Goal: Information Seeking & Learning: Understand process/instructions

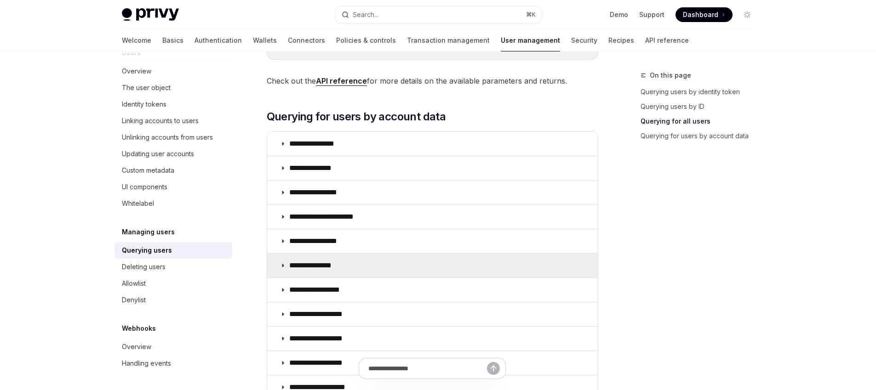
scroll to position [623, 0]
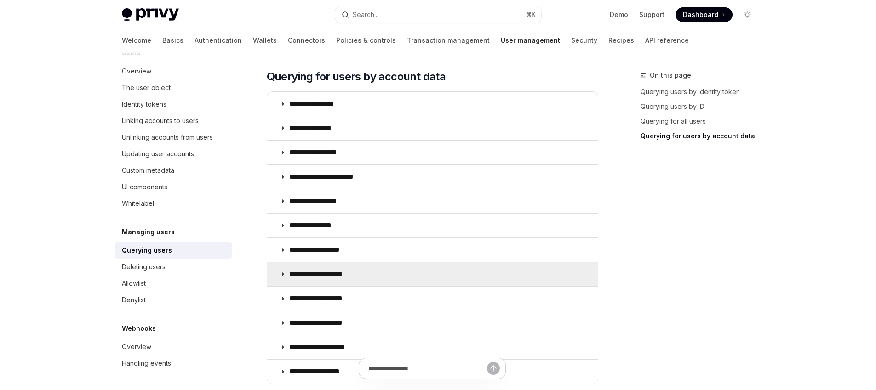
click at [325, 274] on p "**********" at bounding box center [325, 274] width 73 height 9
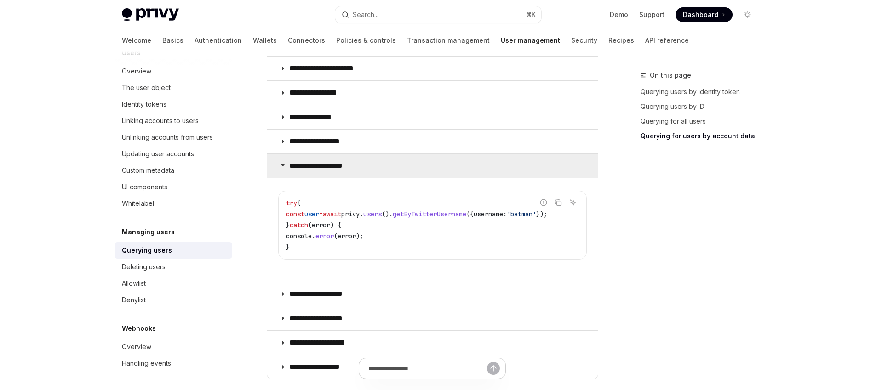
scroll to position [753, 0]
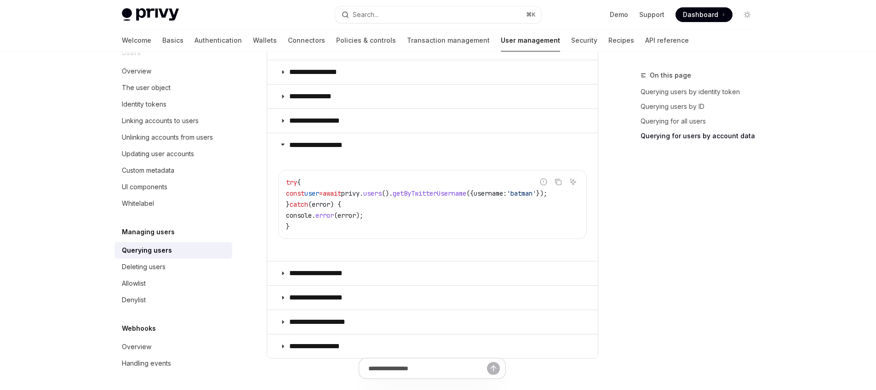
click at [341, 192] on span "await" at bounding box center [332, 193] width 18 height 8
click at [561, 182] on icon "Copy the contents from the code block" at bounding box center [557, 181] width 7 height 7
click at [382, 195] on span "users" at bounding box center [372, 193] width 18 height 8
click at [359, 195] on span "privy" at bounding box center [350, 193] width 18 height 8
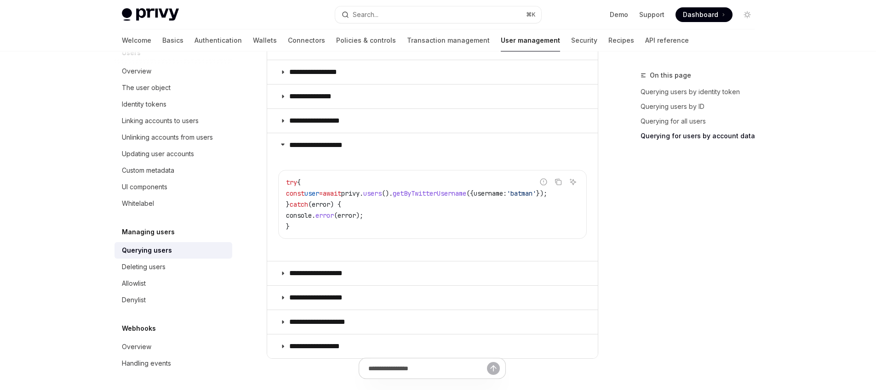
click at [359, 195] on span "privy" at bounding box center [350, 193] width 18 height 8
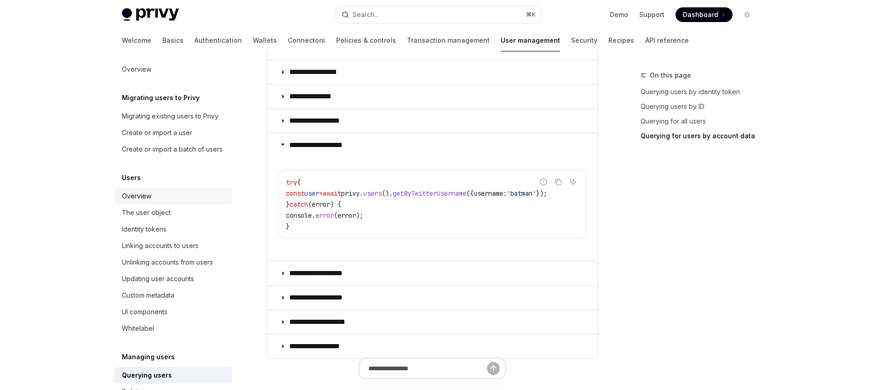
scroll to position [6, 0]
click at [121, 204] on link "Overview" at bounding box center [173, 196] width 118 height 17
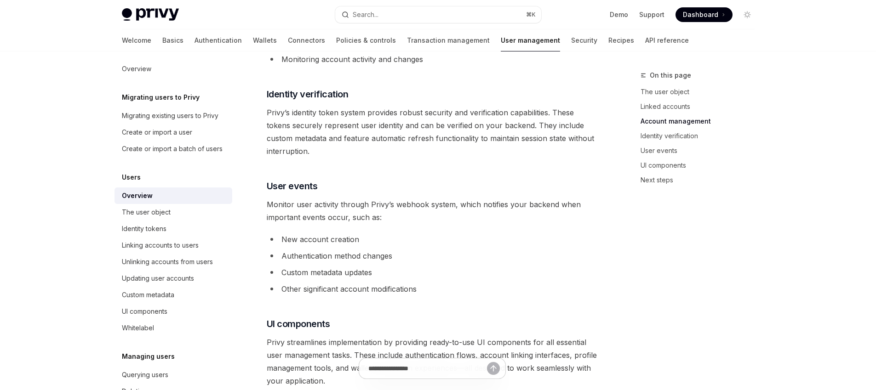
scroll to position [678, 0]
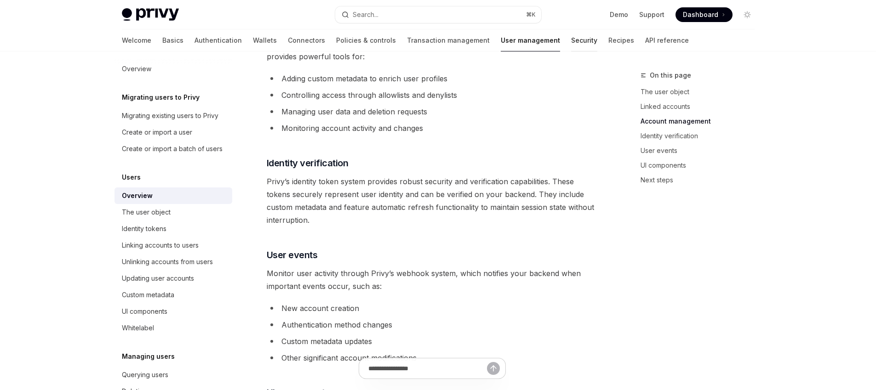
click at [571, 44] on link "Security" at bounding box center [584, 40] width 26 height 22
type textarea "*"
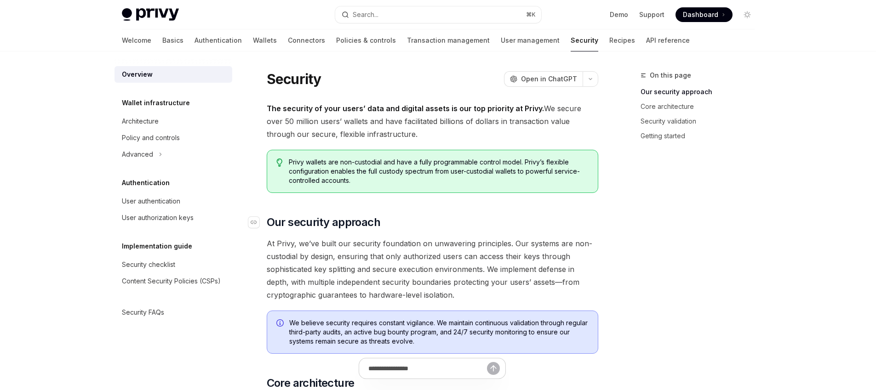
click at [504, 225] on h2 "​ Our security approach" at bounding box center [432, 222] width 331 height 15
click at [446, 9] on button "Search... ⌘ K" at bounding box center [438, 14] width 206 height 17
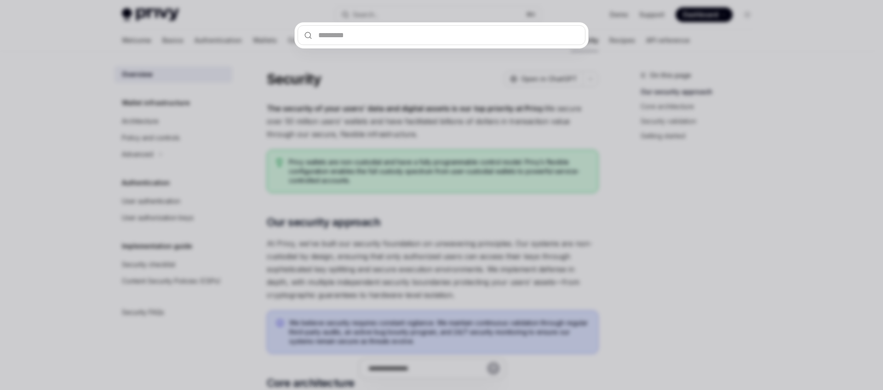
type input "**********"
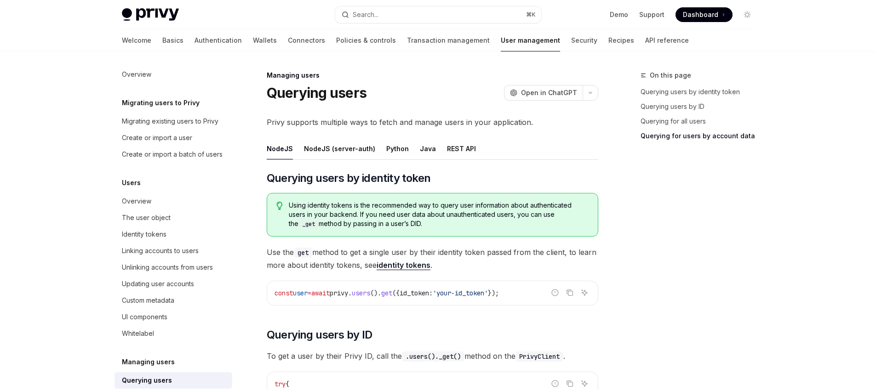
scroll to position [141, 0]
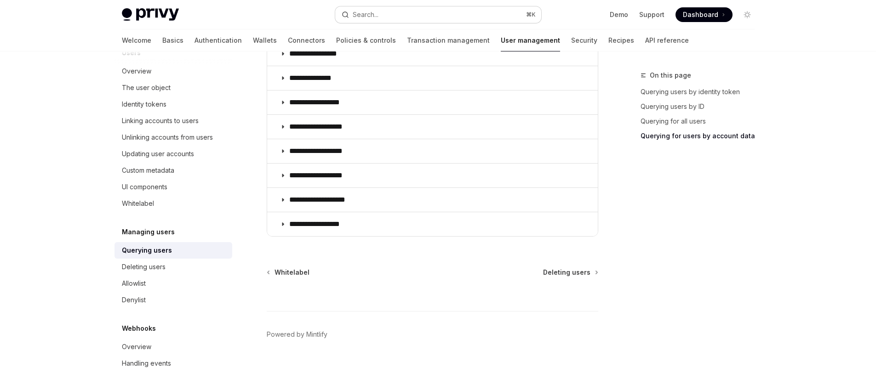
click at [409, 17] on button "Search... ⌘ K" at bounding box center [438, 14] width 206 height 17
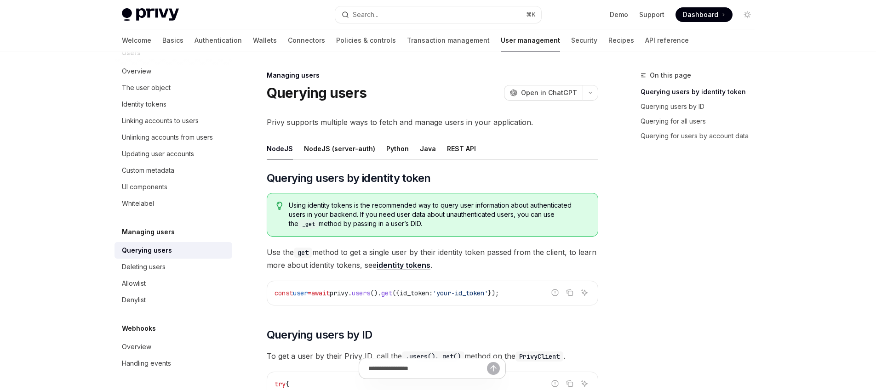
click at [142, 17] on img at bounding box center [150, 14] width 57 height 13
type textarea "*"
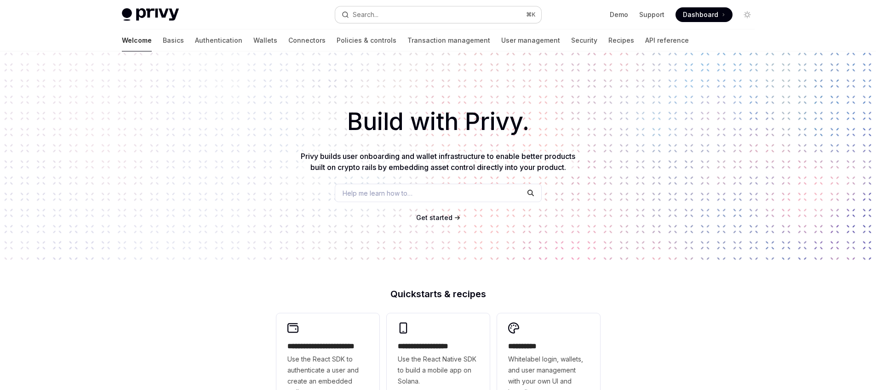
click at [398, 7] on button "Search... ⌘ K" at bounding box center [438, 14] width 206 height 17
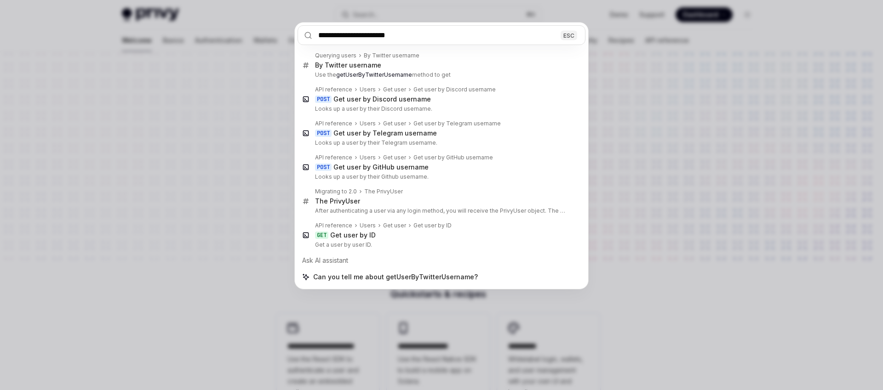
type input "**********"
click at [186, 123] on div "**********" at bounding box center [441, 195] width 883 height 390
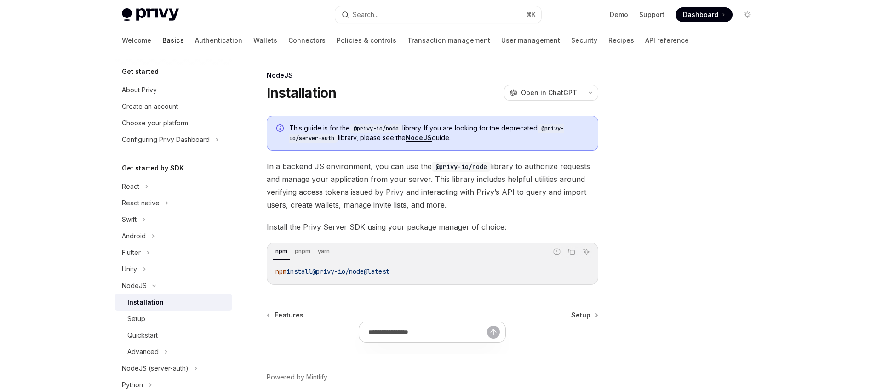
click at [371, 271] on span "@privy-io/node@latest" at bounding box center [350, 272] width 77 height 8
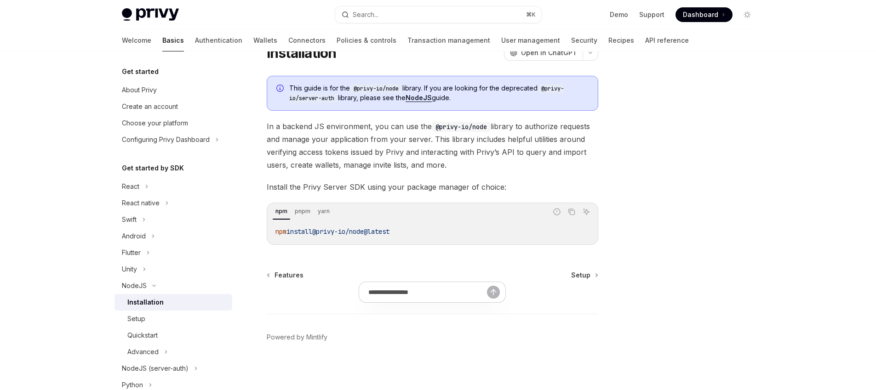
scroll to position [43, 0]
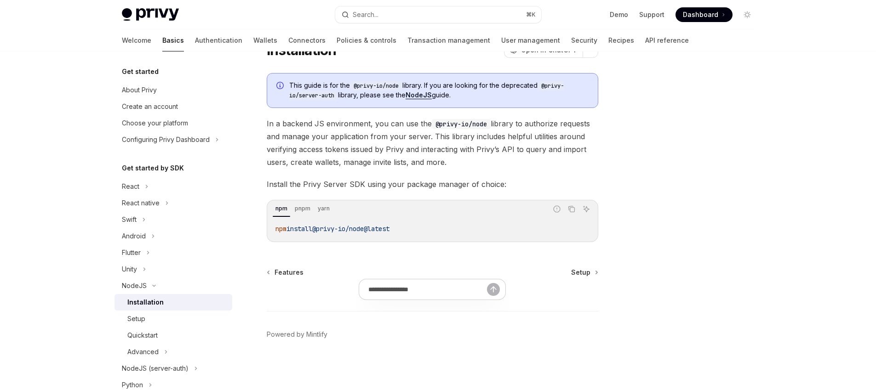
click at [372, 226] on span "@privy-io/node@latest" at bounding box center [350, 229] width 77 height 8
click at [372, 227] on span "@privy-io/node@latest" at bounding box center [350, 229] width 77 height 8
click at [388, 235] on div "npm install @privy-io/node@latest" at bounding box center [432, 229] width 329 height 24
drag, startPoint x: 422, startPoint y: 228, endPoint x: 371, endPoint y: 229, distance: 51.0
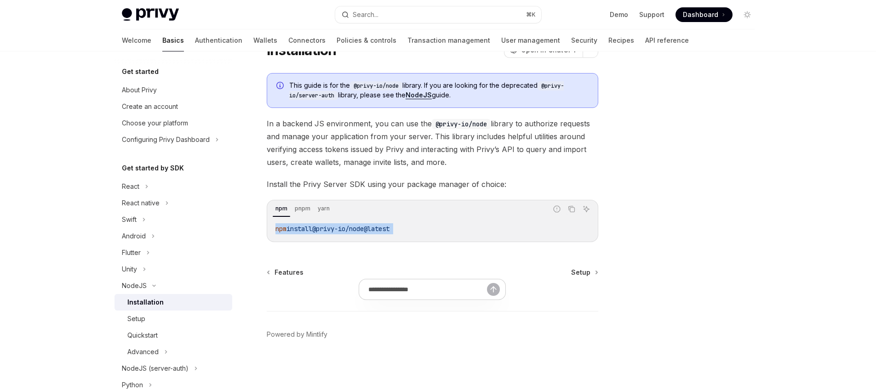
click at [371, 229] on code "npm install @privy-io/node@latest" at bounding box center [432, 228] width 314 height 11
click at [363, 231] on span "@privy-io/node@latest" at bounding box center [350, 229] width 77 height 8
click at [365, 229] on span "@privy-io/node@latest" at bounding box center [350, 229] width 77 height 8
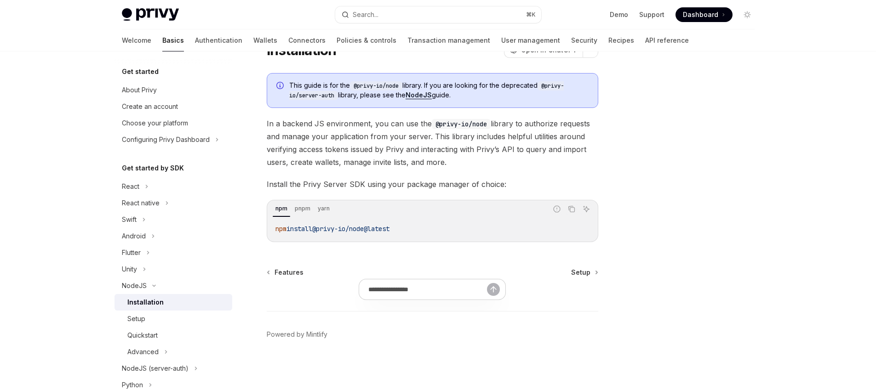
click at [421, 137] on span "In a backend JS environment, you can use the @privy-io/node library to authoriz…" at bounding box center [432, 142] width 331 height 51
click at [392, 152] on span "In a backend JS environment, you can use the @privy-io/node library to authoriz…" at bounding box center [432, 142] width 331 height 51
drag, startPoint x: 389, startPoint y: 232, endPoint x: 320, endPoint y: 233, distance: 69.0
click at [320, 233] on code "npm install @privy-io/node@latest" at bounding box center [432, 228] width 314 height 11
copy span "@privy-io/node@latest"
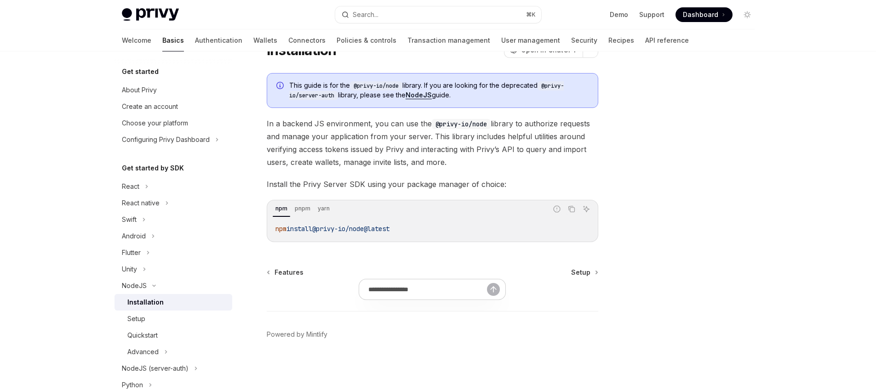
drag, startPoint x: 345, startPoint y: 113, endPoint x: 345, endPoint y: 123, distance: 10.1
click at [345, 113] on div "This guide is for the @privy-io/node library. If you are looking for the deprec…" at bounding box center [432, 157] width 331 height 169
click at [589, 273] on span "Setup" at bounding box center [580, 272] width 19 height 9
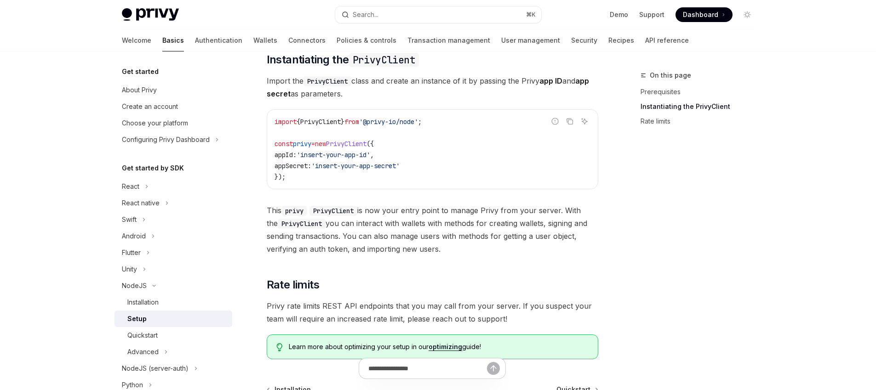
scroll to position [212, 0]
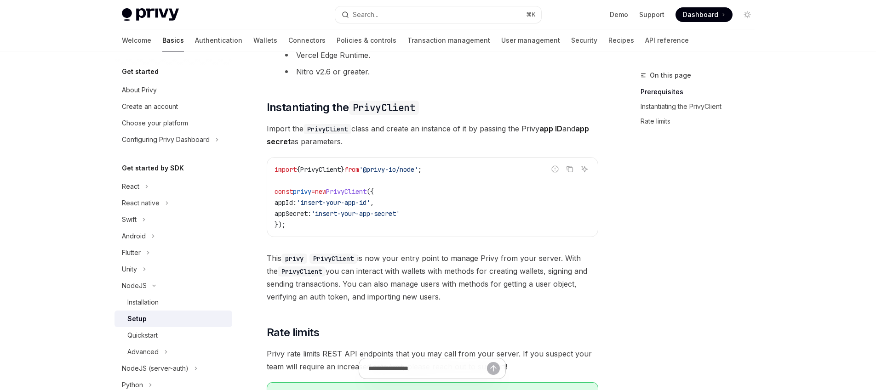
click at [289, 203] on span "appId:" at bounding box center [285, 203] width 22 height 8
copy span "appId"
click at [305, 215] on span "appSecret:" at bounding box center [292, 214] width 37 height 8
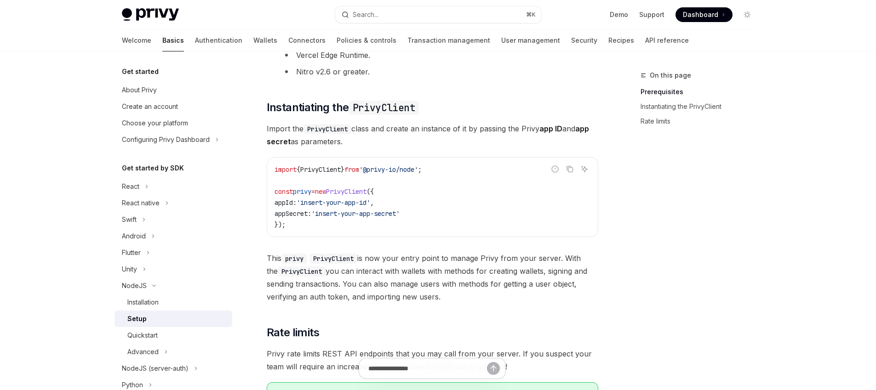
copy span "appSecret"
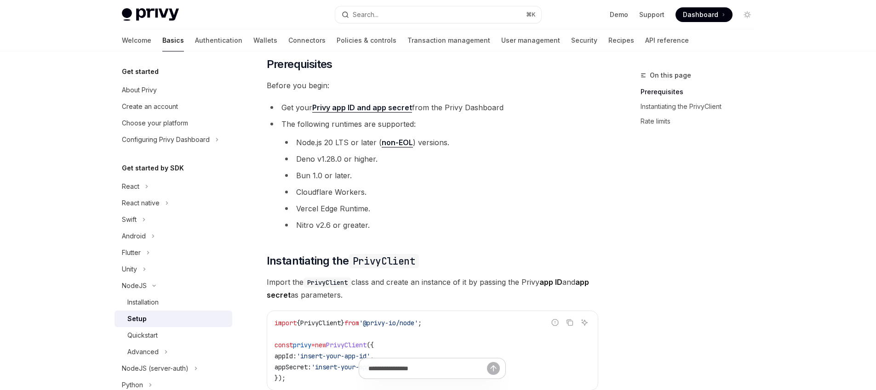
scroll to position [168, 0]
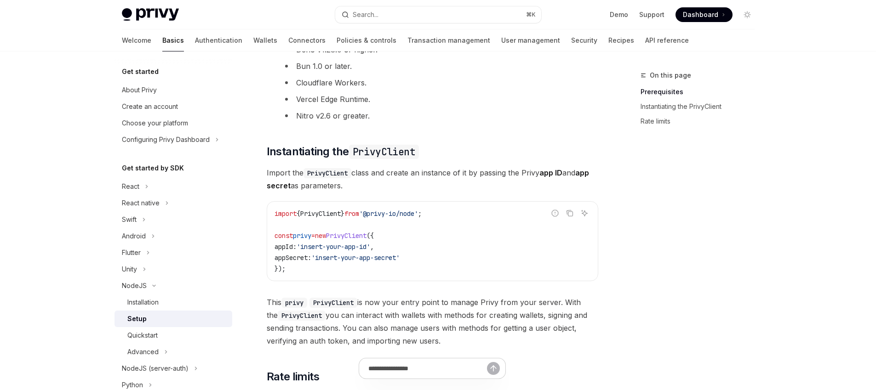
click at [431, 236] on code "import { PrivyClient } from '@privy-io/node' ; const privy = new PrivyClient ({…" at bounding box center [432, 241] width 316 height 66
click at [429, 237] on code "import { PrivyClient } from '@privy-io/node' ; const privy = new PrivyClient ({…" at bounding box center [432, 241] width 316 height 66
click at [387, 256] on span "'insert-your-app-secret'" at bounding box center [355, 258] width 88 height 8
drag, startPoint x: 280, startPoint y: 270, endPoint x: 473, endPoint y: 289, distance: 194.5
click at [389, 237] on code "import { PrivyClient } from '@privy-io/node' ; const privy = new PrivyClient ({…" at bounding box center [432, 241] width 316 height 66
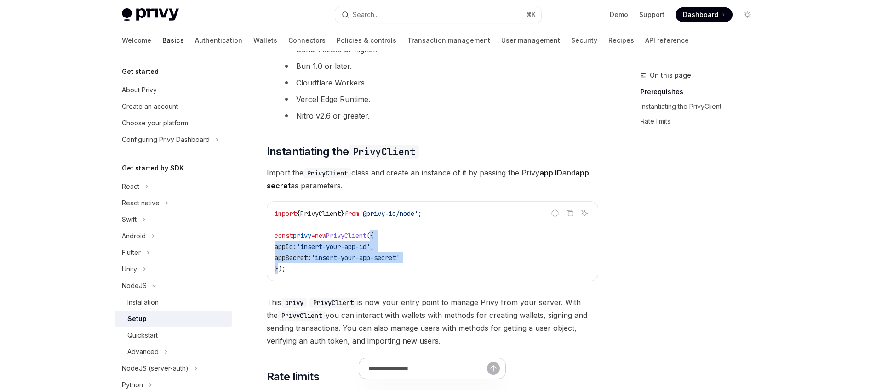
copy code "{ appId: 'insert-your-app-id' , appSecret: 'insert-your-app-secret' }"
click at [444, 245] on code "import { PrivyClient } from '@privy-io/node' ; const privy = new PrivyClient ({…" at bounding box center [432, 241] width 316 height 66
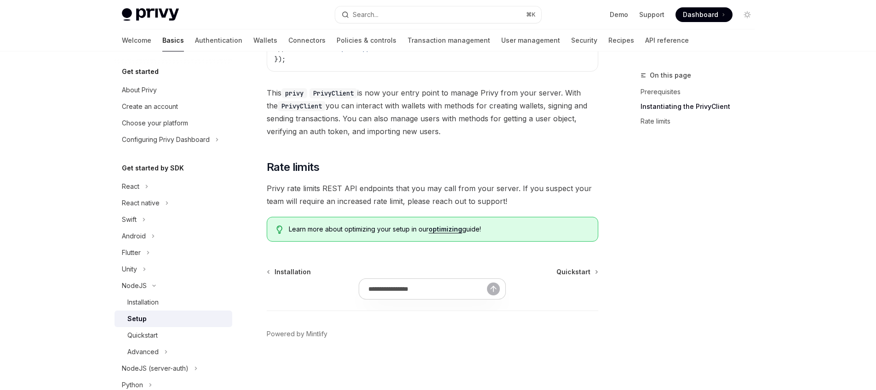
scroll to position [0, 0]
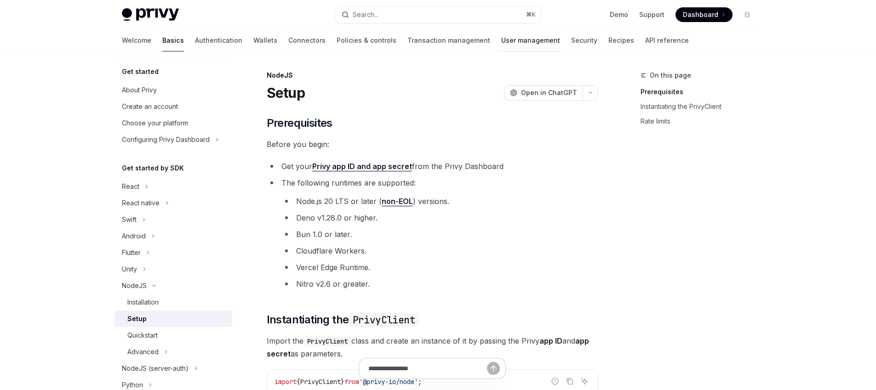
click at [501, 40] on link "User management" at bounding box center [530, 40] width 59 height 22
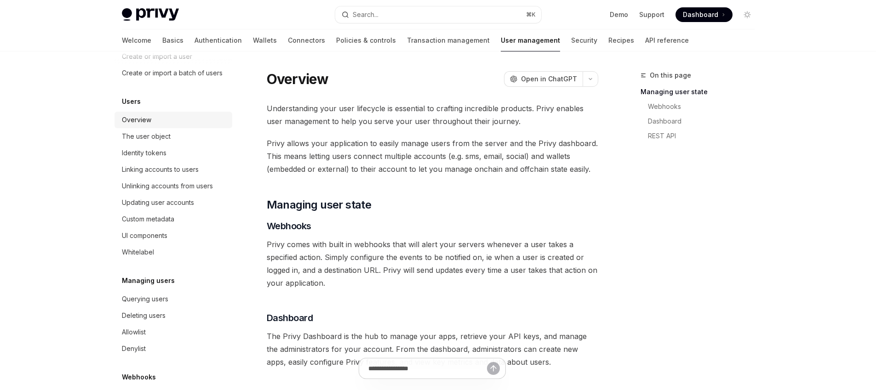
scroll to position [141, 0]
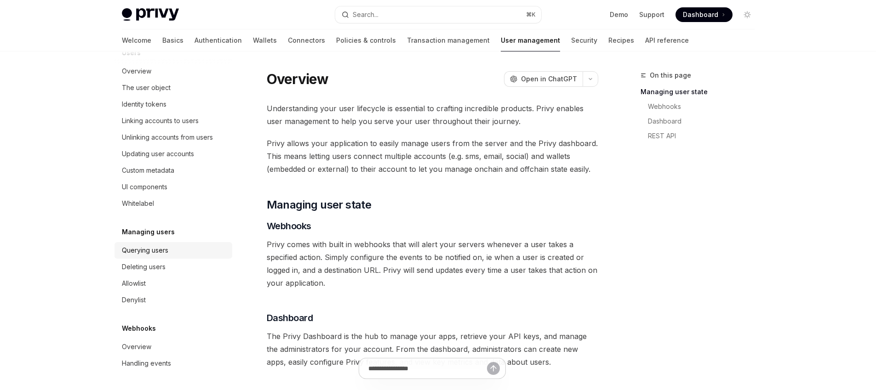
click at [155, 250] on div "Querying users" at bounding box center [145, 250] width 46 height 11
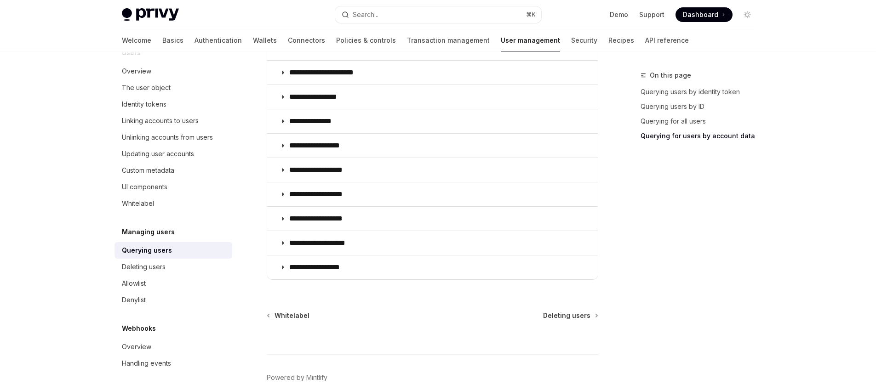
scroll to position [741, 0]
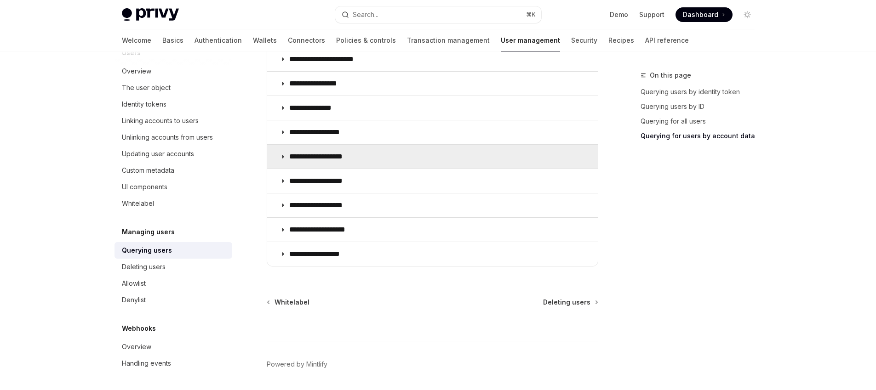
click at [351, 155] on p "**********" at bounding box center [325, 156] width 73 height 9
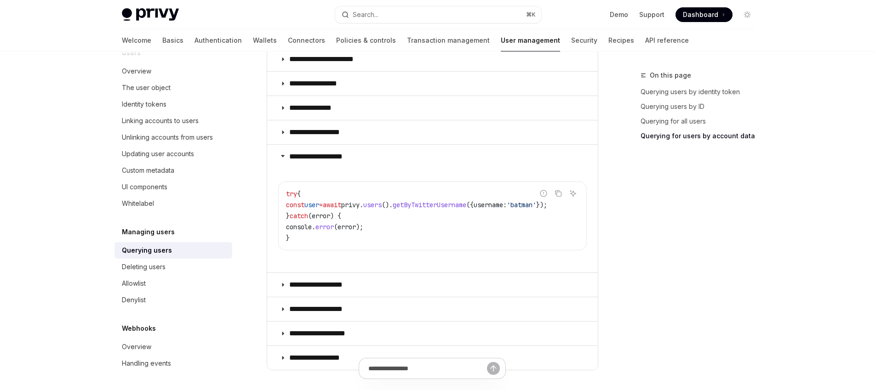
scroll to position [0, 31]
drag, startPoint x: 569, startPoint y: 203, endPoint x: 449, endPoint y: 207, distance: 120.0
click at [449, 207] on div "Report incorrect code Copy Ask AI try { const user = await privy . users (). ge…" at bounding box center [432, 216] width 308 height 69
click at [386, 218] on code "try { const user = await privy . users (). getByTwitterUsername ({ username: 'b…" at bounding box center [432, 215] width 293 height 55
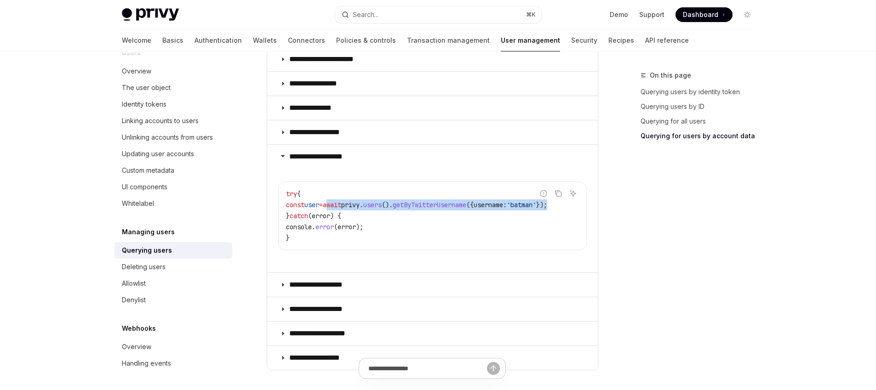
drag, startPoint x: 314, startPoint y: 204, endPoint x: 560, endPoint y: 202, distance: 246.0
click at [547, 202] on span "const user = await privy . users (). getByTwitterUsername ({ username: 'batman'…" at bounding box center [416, 205] width 261 height 8
copy span "await privy . users (). getByTwitterUsername ({ username: 'batman' })"
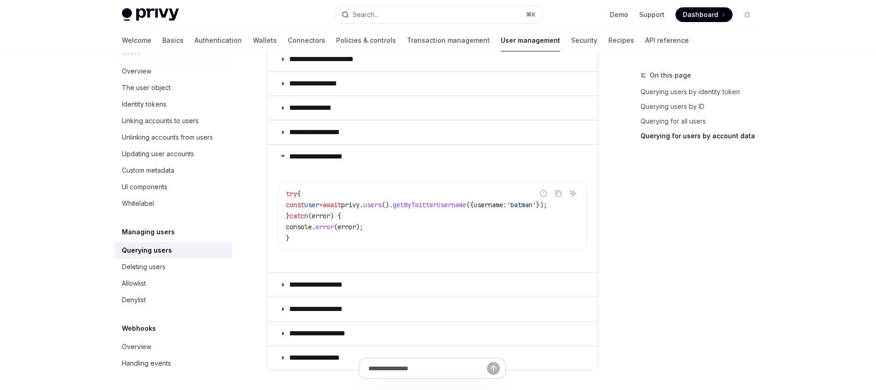
click at [416, 184] on div "try { const user = await privy . users (). getByTwitterUsername ({ username: 'b…" at bounding box center [433, 216] width 308 height 68
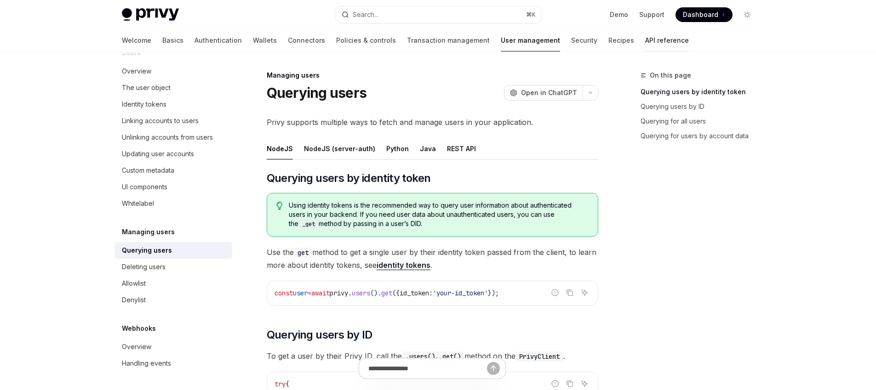
click at [645, 44] on link "API reference" at bounding box center [667, 40] width 44 height 22
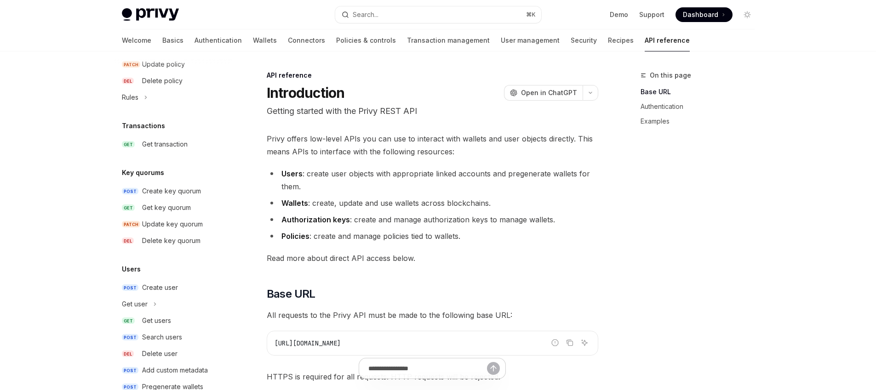
scroll to position [576, 0]
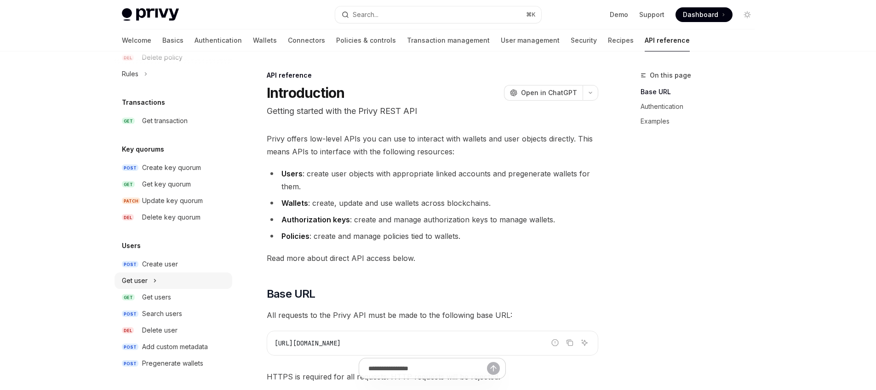
click at [149, 282] on button "Get user" at bounding box center [173, 281] width 118 height 17
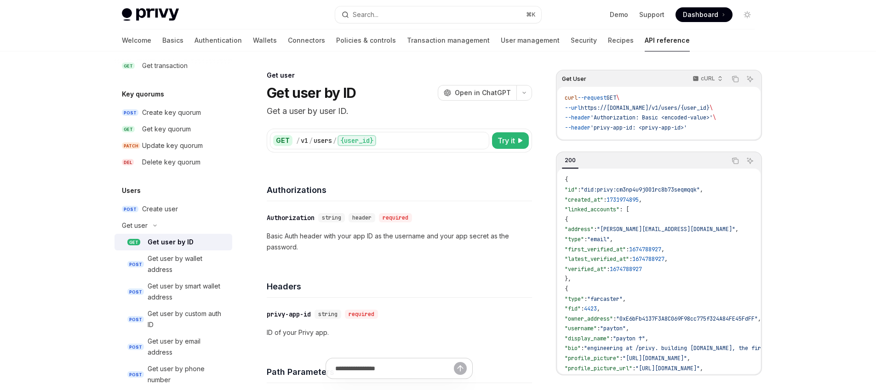
scroll to position [869, 0]
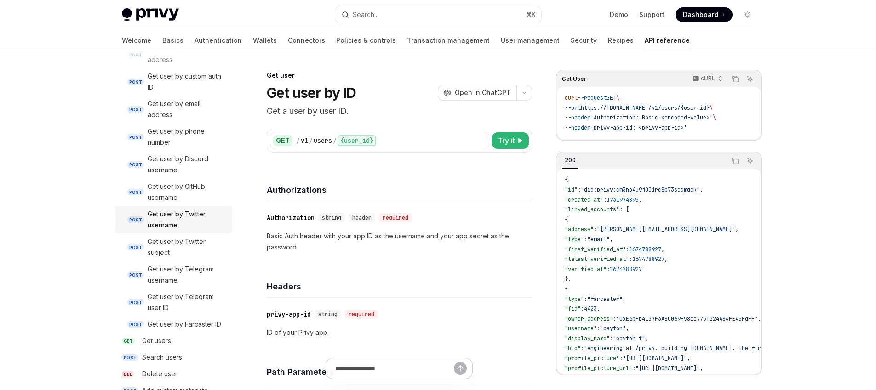
click at [183, 211] on div "Get user by Twitter username" at bounding box center [187, 220] width 79 height 22
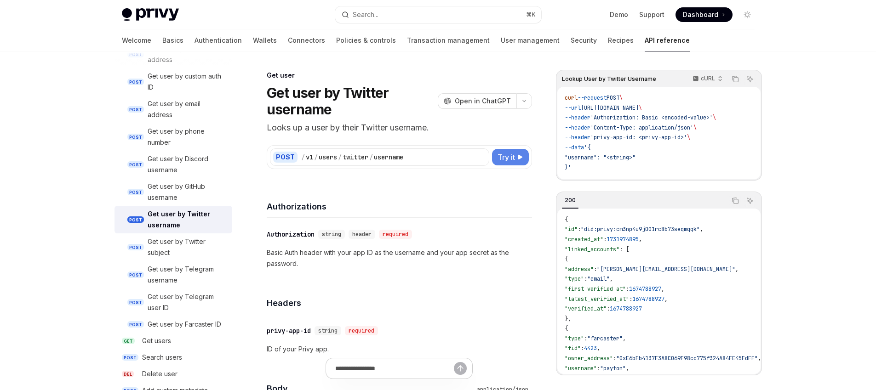
click at [505, 156] on span "Try it" at bounding box center [505, 157] width 17 height 11
type textarea "*"
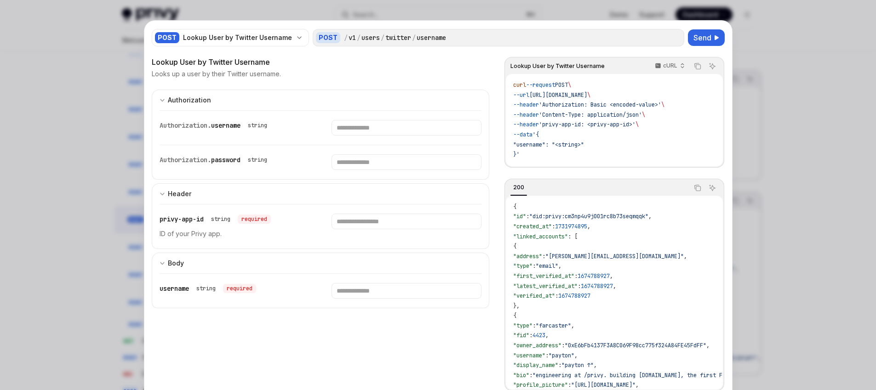
scroll to position [48, 0]
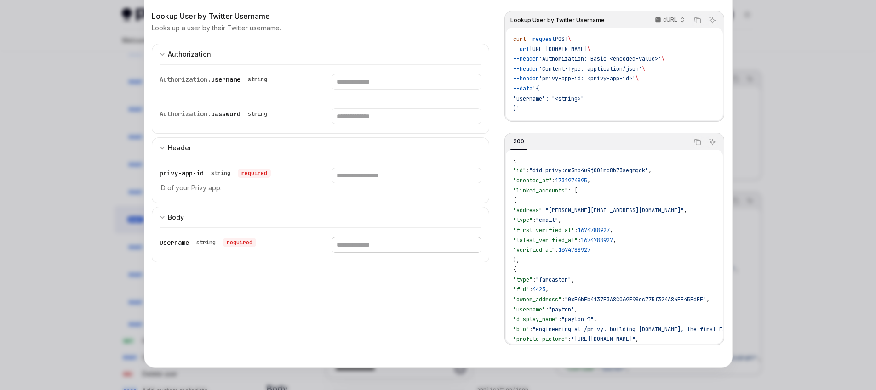
click at [390, 247] on input "text" at bounding box center [406, 245] width 150 height 16
click at [355, 176] on input "text" at bounding box center [406, 176] width 150 height 16
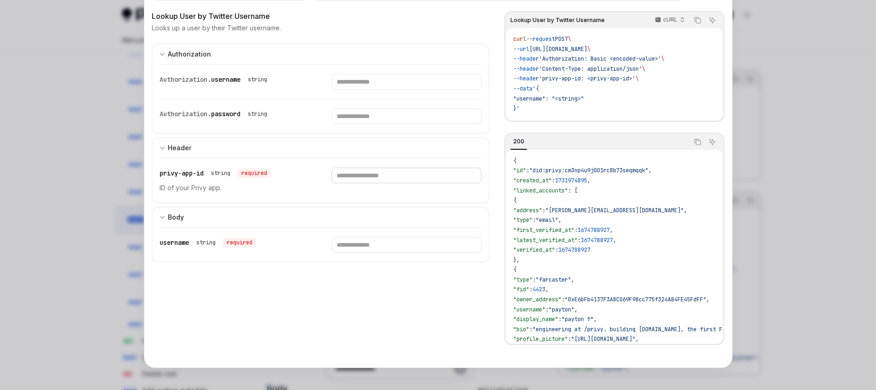
paste input "**********"
type input "**********"
click at [373, 248] on input "text" at bounding box center [406, 245] width 150 height 16
drag, startPoint x: 389, startPoint y: 245, endPoint x: 406, endPoint y: 262, distance: 24.4
click at [390, 245] on input "text" at bounding box center [406, 245] width 150 height 16
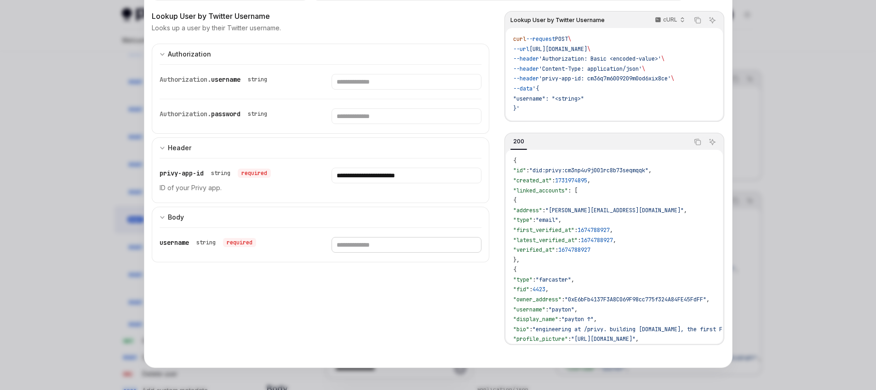
paste input "**********"
type input "**********"
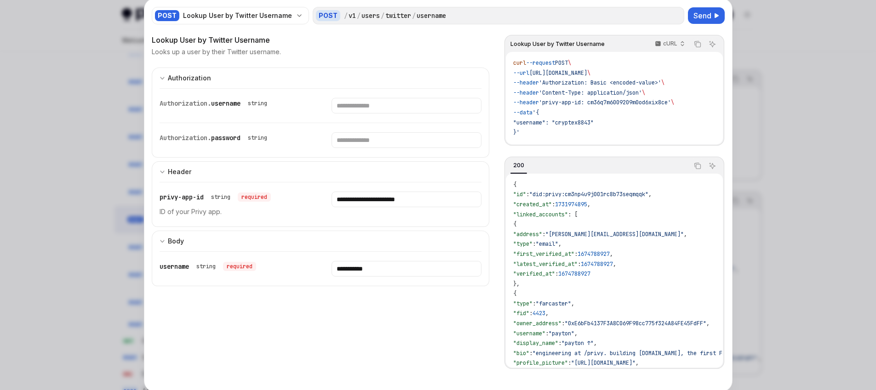
scroll to position [0, 0]
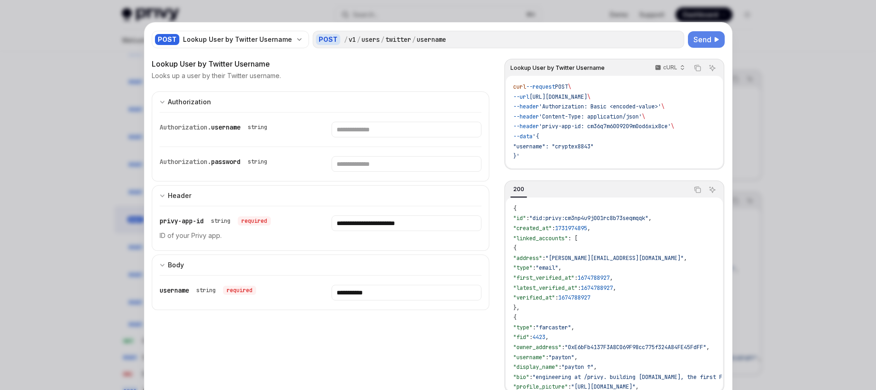
click at [695, 40] on span "Send" at bounding box center [702, 39] width 18 height 11
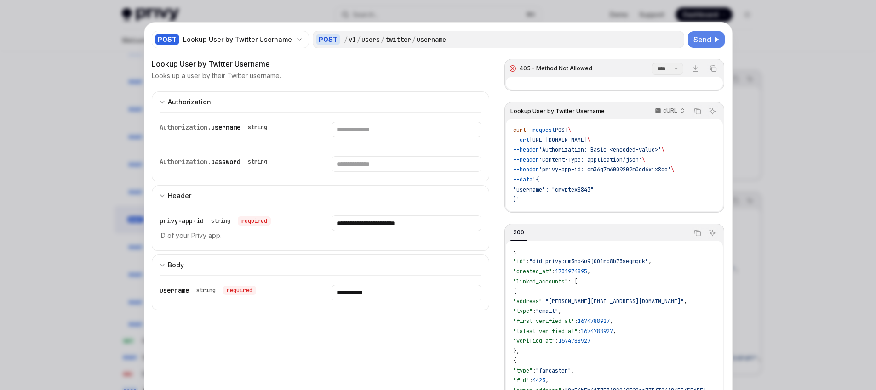
click at [550, 67] on div "405 - Method Not Allowed" at bounding box center [555, 68] width 73 height 7
click at [563, 77] on div at bounding box center [614, 83] width 217 height 13
click at [496, 180] on div "**********" at bounding box center [438, 253] width 573 height 390
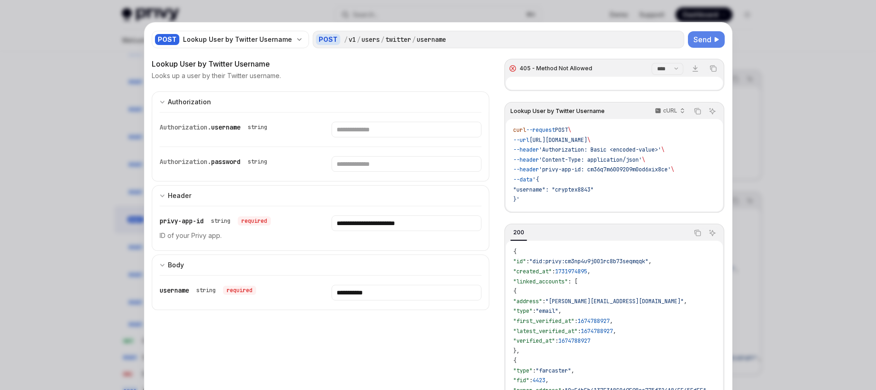
click at [670, 68] on select "**** *******" at bounding box center [667, 69] width 32 height 12
click at [651, 63] on select "**** *******" at bounding box center [667, 69] width 32 height 12
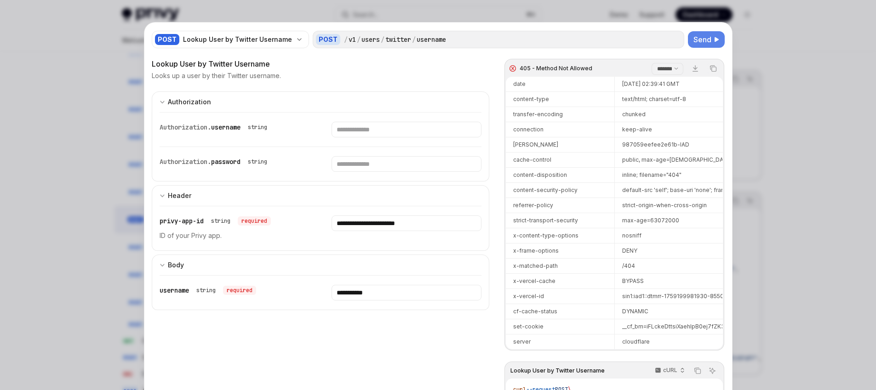
click at [656, 70] on select "**** *******" at bounding box center [667, 69] width 32 height 12
select select "****"
click at [651, 63] on select "**** *******" at bounding box center [667, 69] width 32 height 12
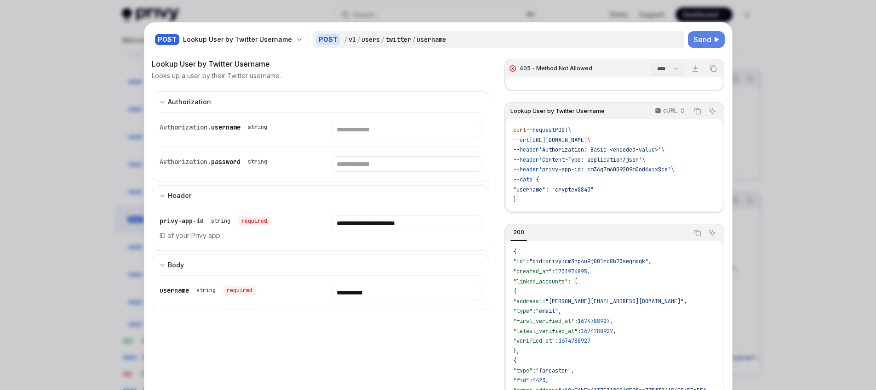
click at [593, 86] on div at bounding box center [614, 83] width 217 height 13
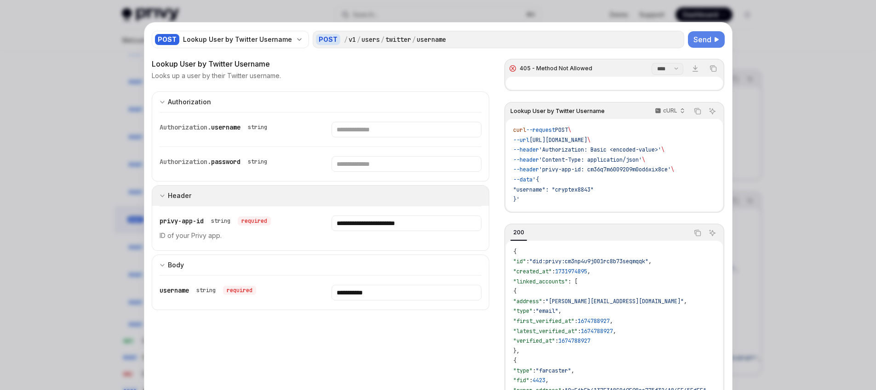
click at [358, 195] on button "Header" at bounding box center [321, 195] width 338 height 21
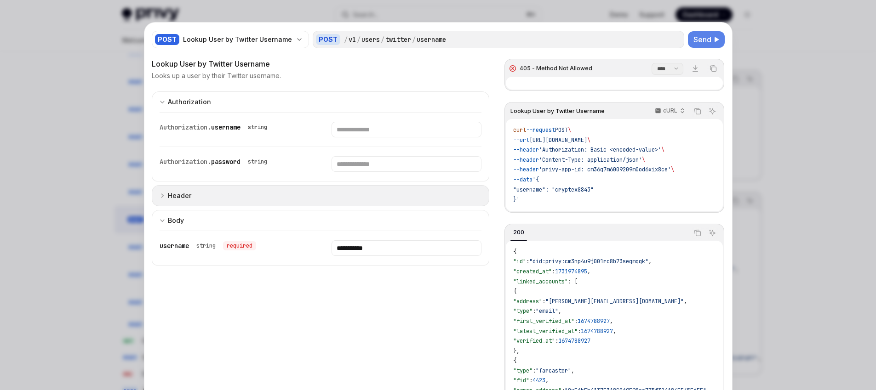
click at [362, 197] on button "Header" at bounding box center [321, 195] width 338 height 21
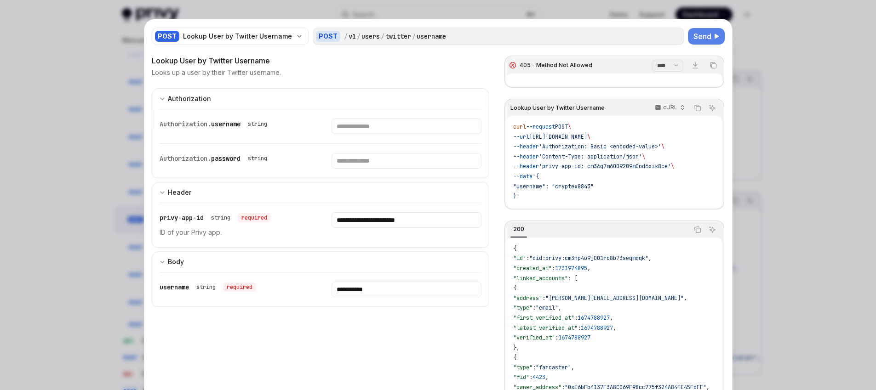
scroll to position [4, 0]
drag, startPoint x: 621, startPoint y: 135, endPoint x: 628, endPoint y: 143, distance: 11.4
click at [587, 135] on span "https://api.privy.io/v1/users/twitter/username" at bounding box center [558, 136] width 58 height 7
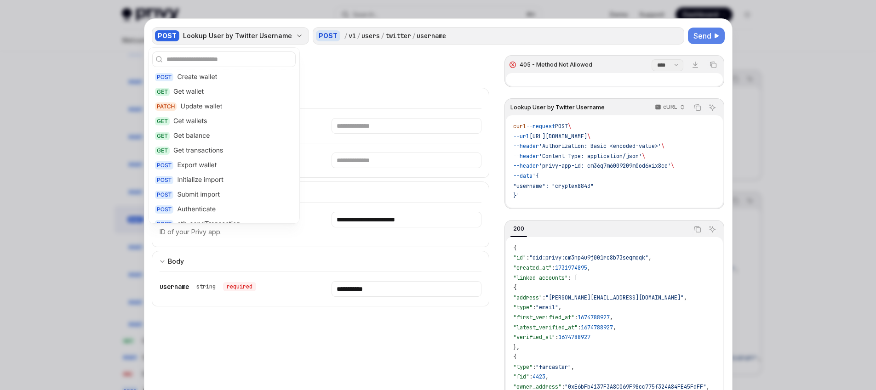
click at [287, 40] on div "POST Lookup User by Twitter Username" at bounding box center [230, 35] width 157 height 17
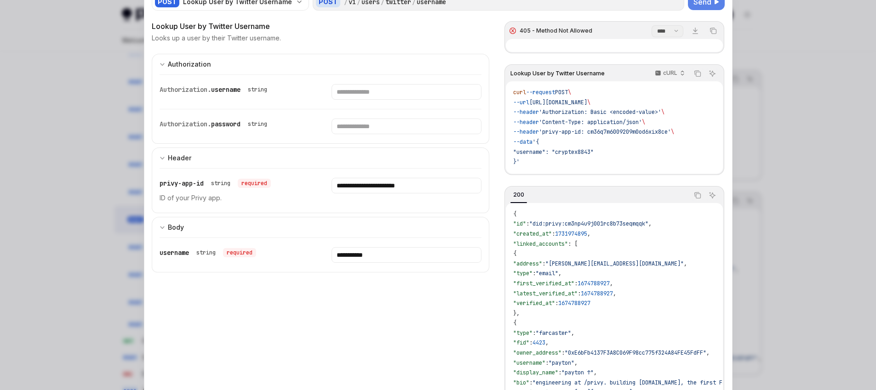
scroll to position [0, 0]
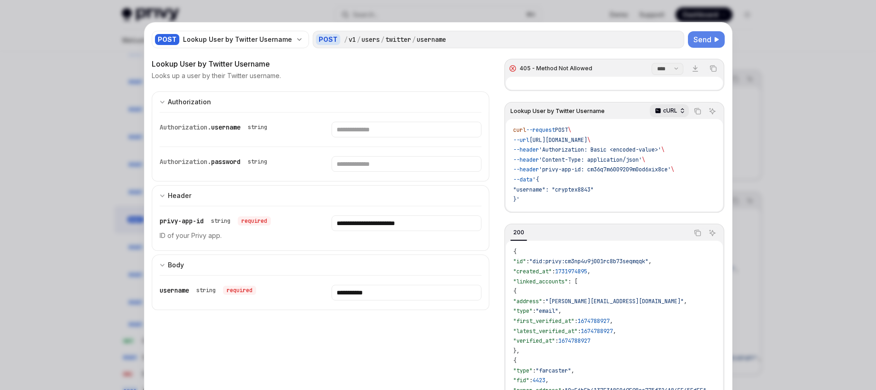
click at [672, 112] on p "cURL" at bounding box center [670, 110] width 14 height 7
click at [571, 91] on div "405 - Method Not Allowed **** ******* Download Copy Lookup User by Twitter User…" at bounding box center [614, 253] width 220 height 390
click at [616, 86] on div at bounding box center [614, 83] width 217 height 13
click at [107, 179] on div at bounding box center [438, 195] width 876 height 390
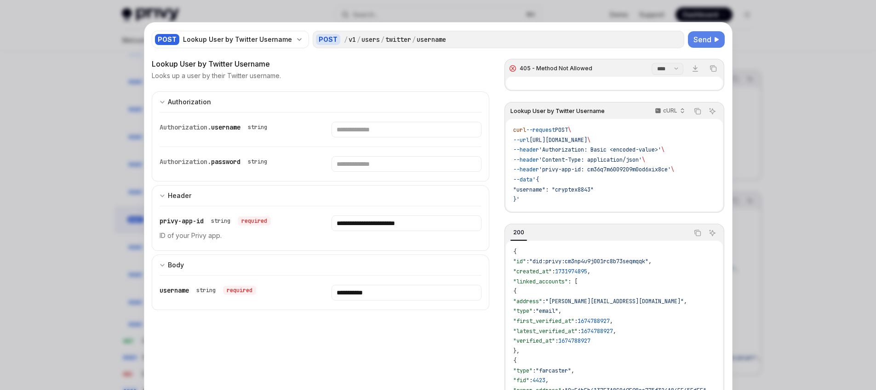
type textarea "*"
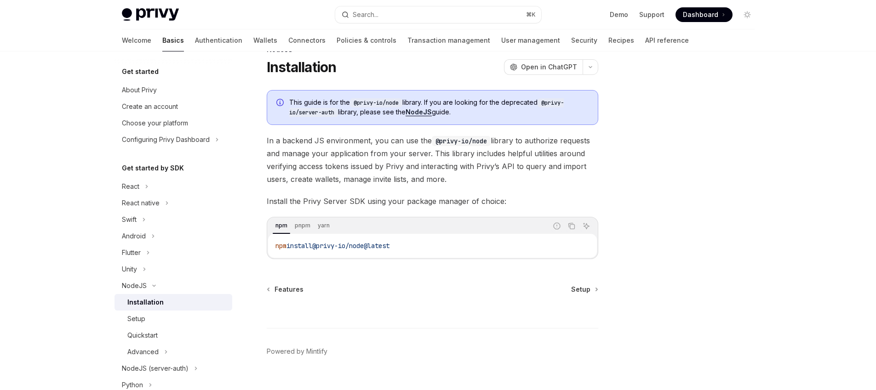
scroll to position [43, 0]
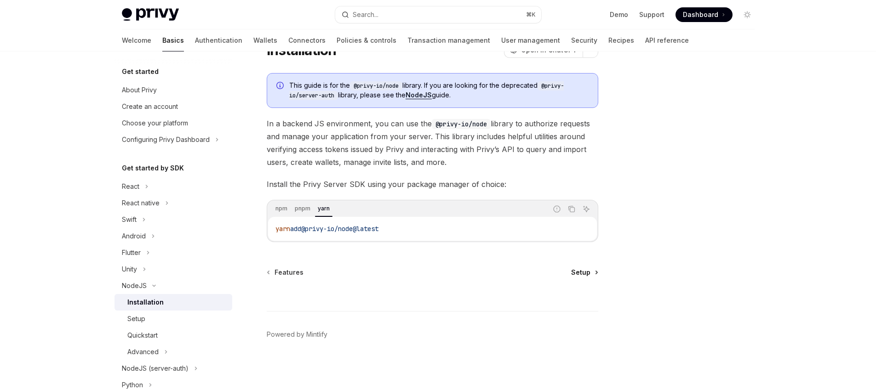
click at [583, 274] on span "Setup" at bounding box center [580, 272] width 19 height 9
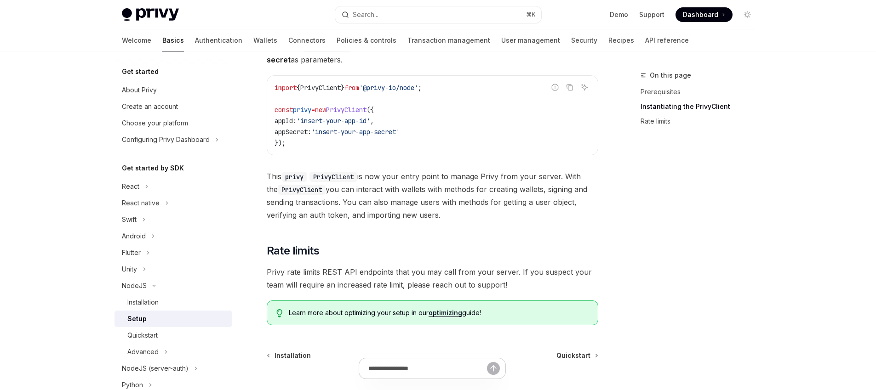
scroll to position [378, 0]
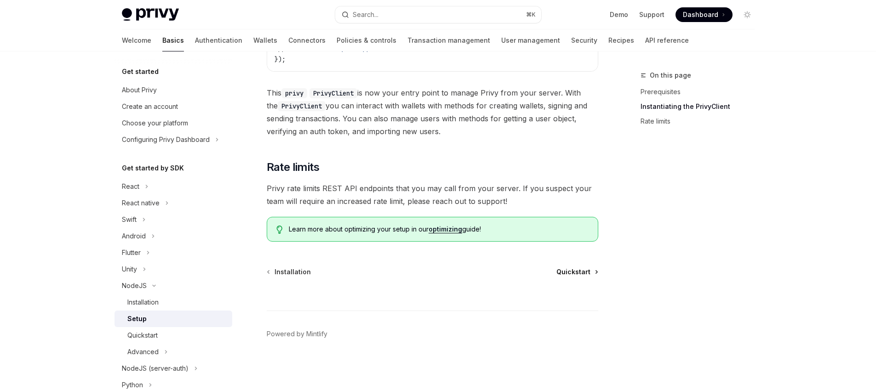
click at [577, 272] on span "Quickstart" at bounding box center [573, 272] width 34 height 9
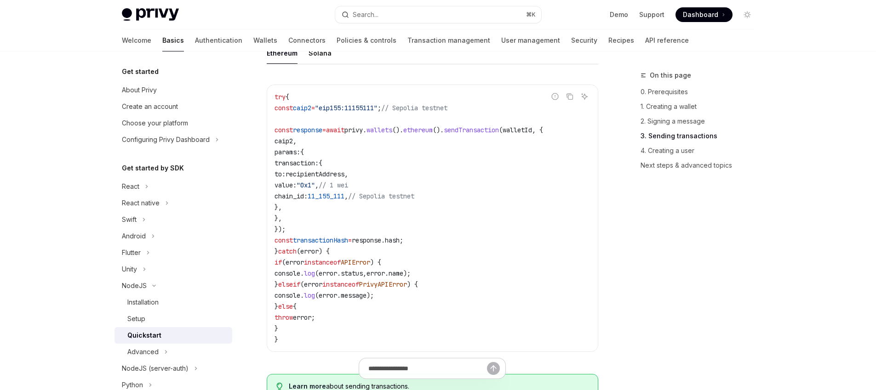
scroll to position [1255, 0]
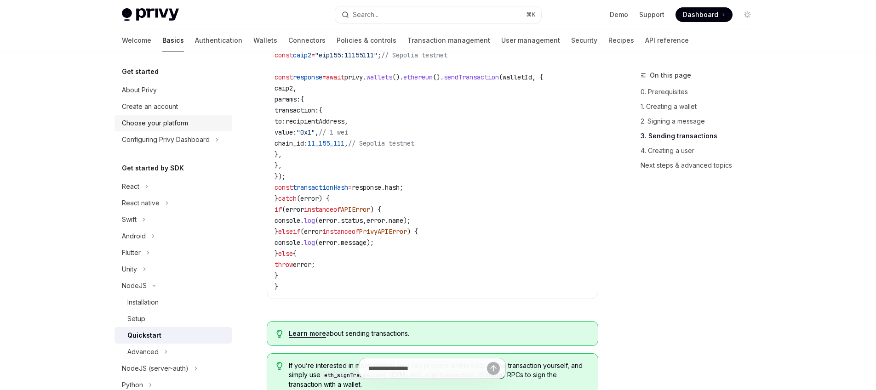
click at [168, 128] on div "Choose your platform" at bounding box center [155, 123] width 66 height 11
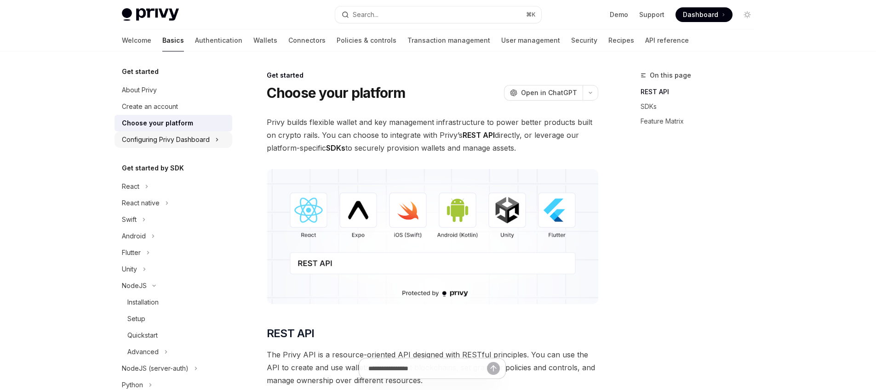
click at [182, 143] on div "Configuring Privy Dashboard" at bounding box center [166, 139] width 88 height 11
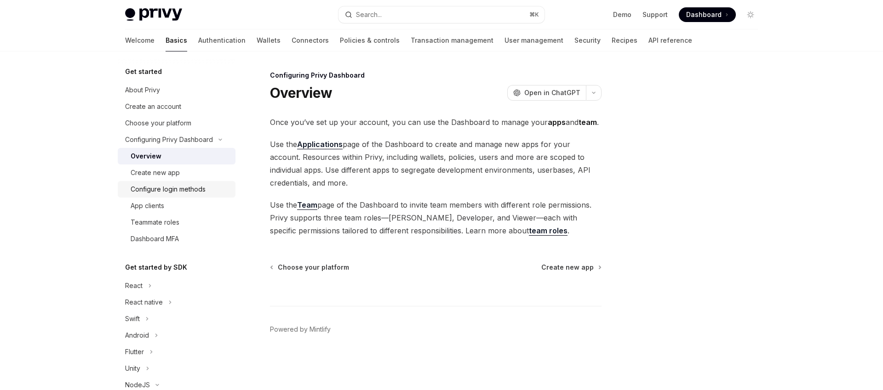
click at [173, 189] on div "Configure login methods" at bounding box center [168, 189] width 75 height 11
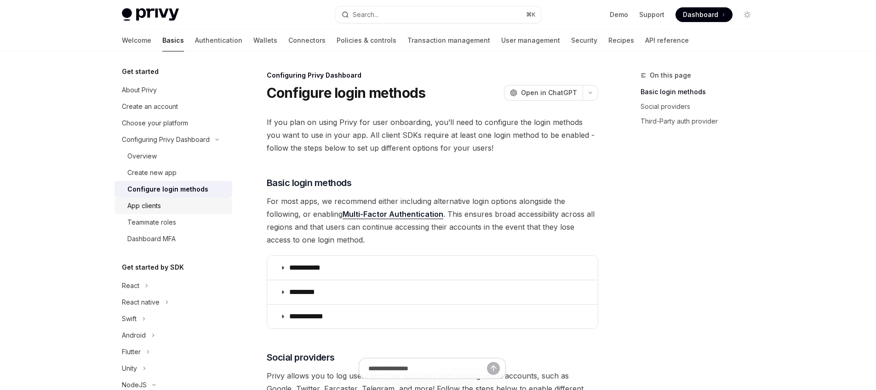
click at [166, 203] on div "App clients" at bounding box center [176, 205] width 99 height 11
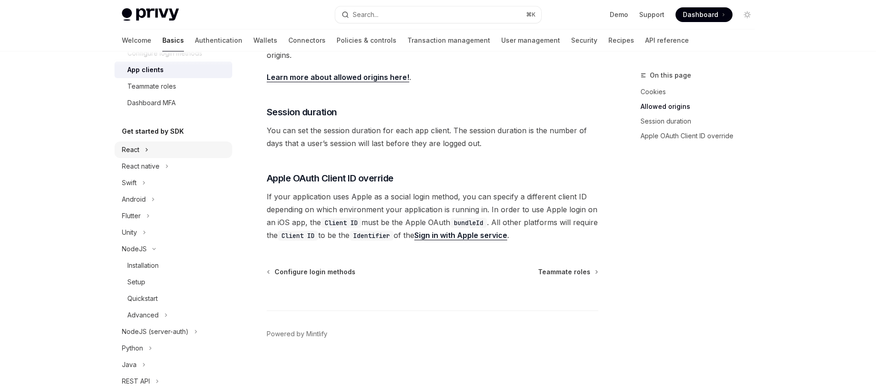
scroll to position [195, 0]
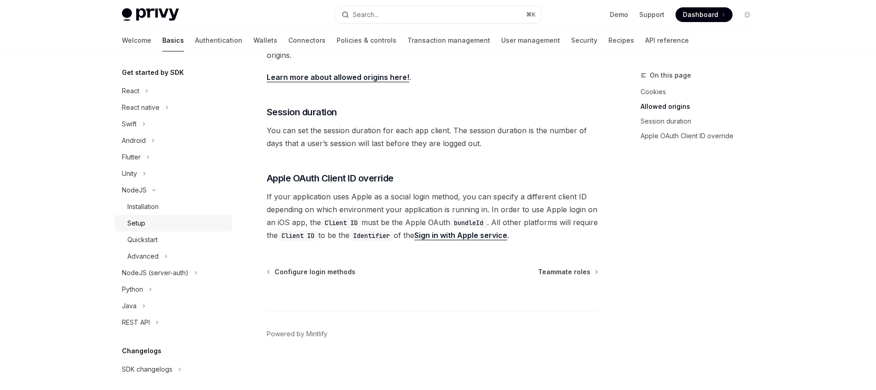
click at [150, 222] on div "Setup" at bounding box center [176, 223] width 99 height 11
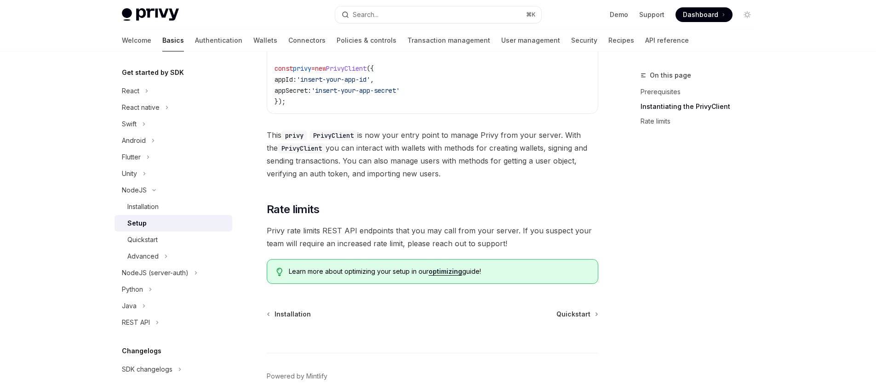
scroll to position [350, 0]
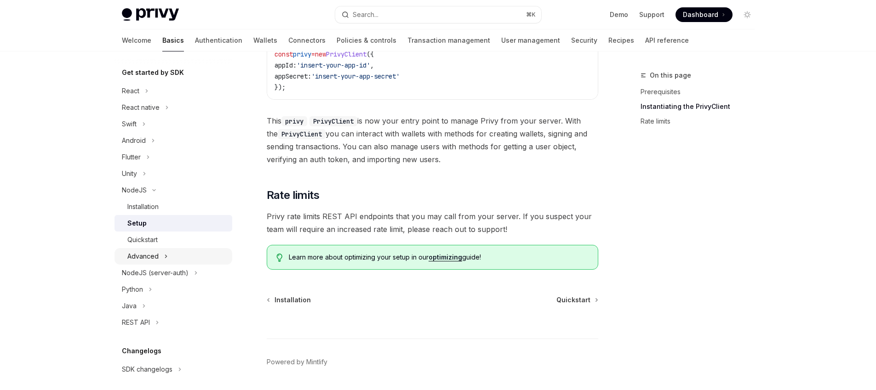
click at [166, 256] on icon at bounding box center [166, 256] width 4 height 11
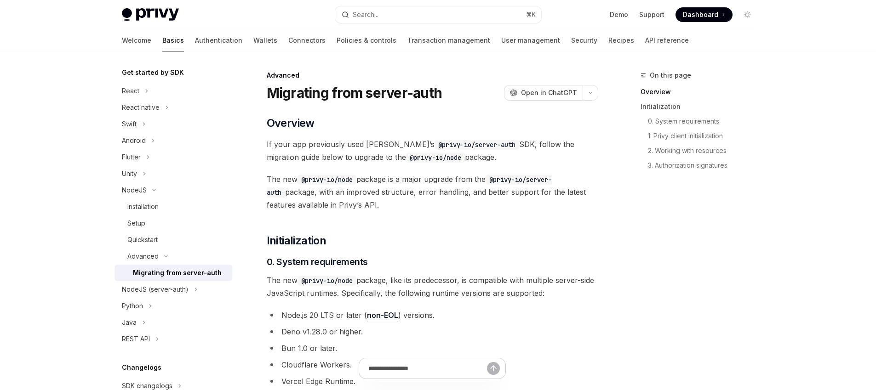
click at [184, 275] on div "Migrating from server-auth" at bounding box center [177, 273] width 89 height 11
type textarea "*"
click at [164, 73] on h5 "Get started by SDK" at bounding box center [153, 72] width 62 height 11
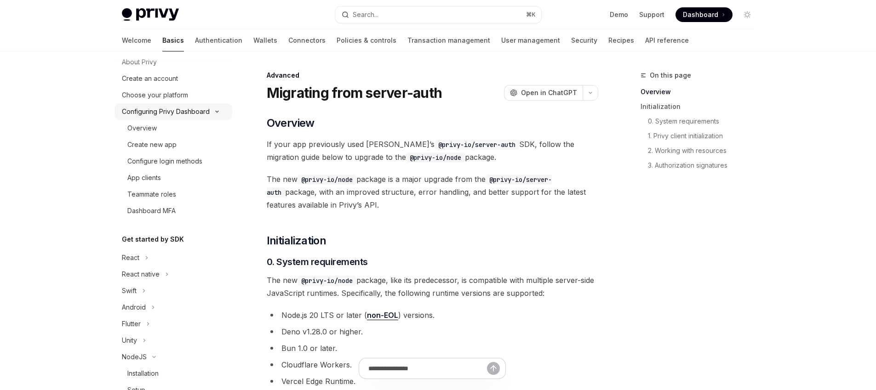
scroll to position [143, 0]
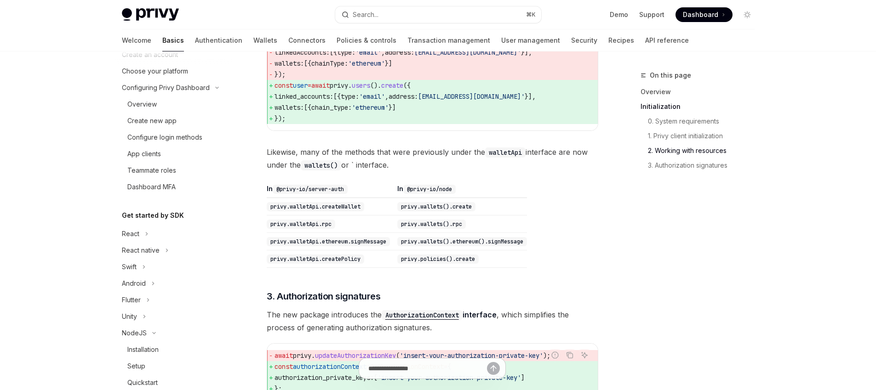
scroll to position [54, 0]
click at [408, 158] on span "Likewise, many of the methods that were previously under the walletApi interfac…" at bounding box center [432, 159] width 331 height 26
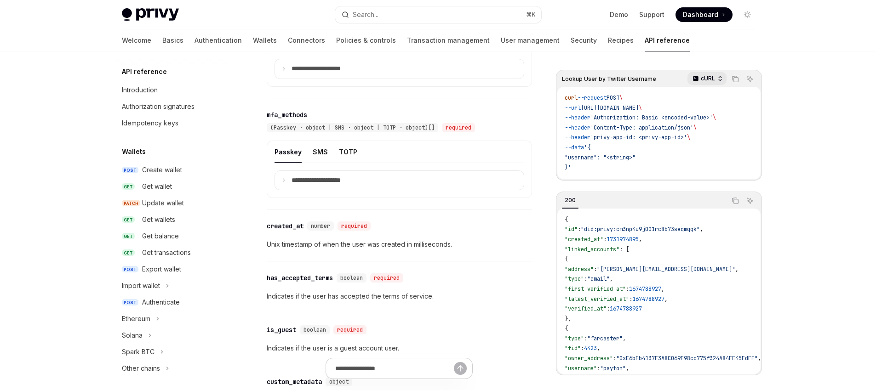
scroll to position [869, 0]
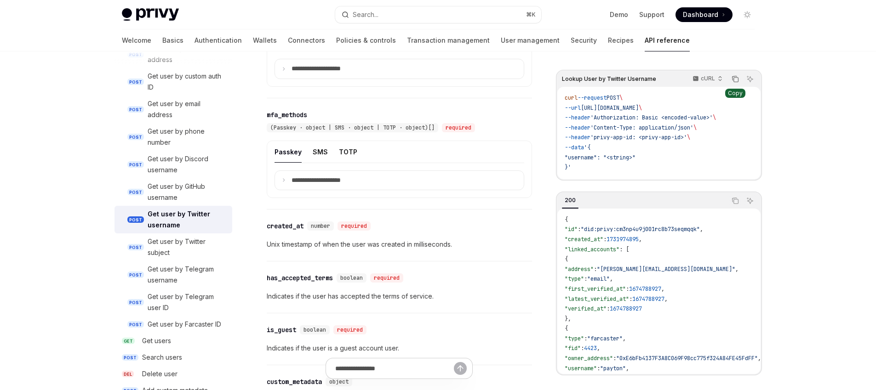
click at [731, 81] on icon "Copy the contents from the code block" at bounding box center [734, 78] width 7 height 7
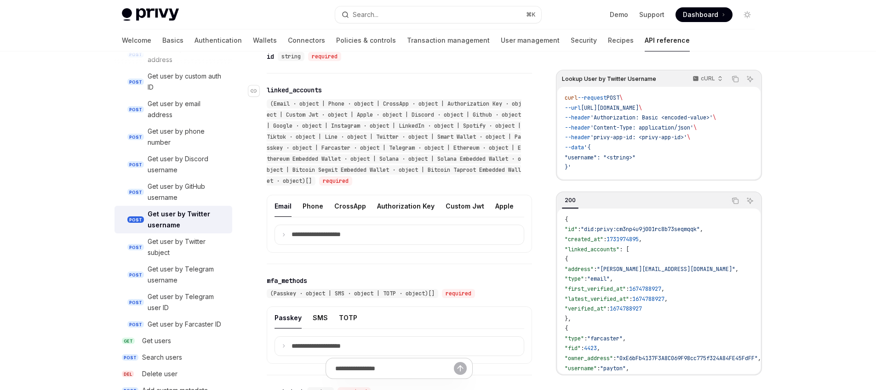
scroll to position [359, 0]
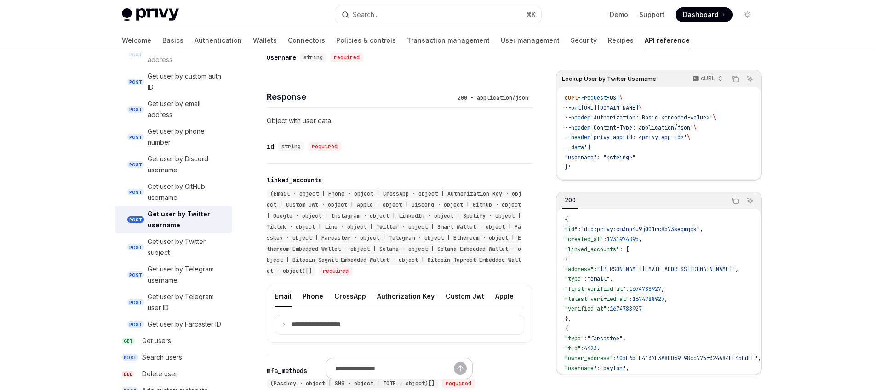
click at [665, 152] on code "curl --request POST \ --url [URL][DOMAIN_NAME] \ --header 'Authorization: Basic…" at bounding box center [659, 133] width 188 height 80
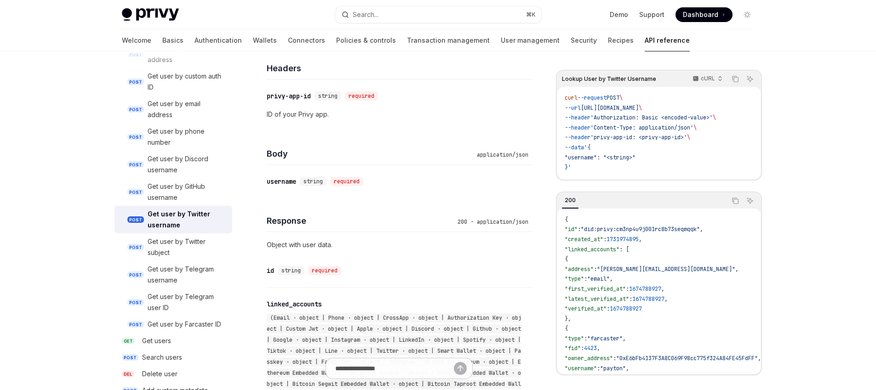
scroll to position [0, 0]
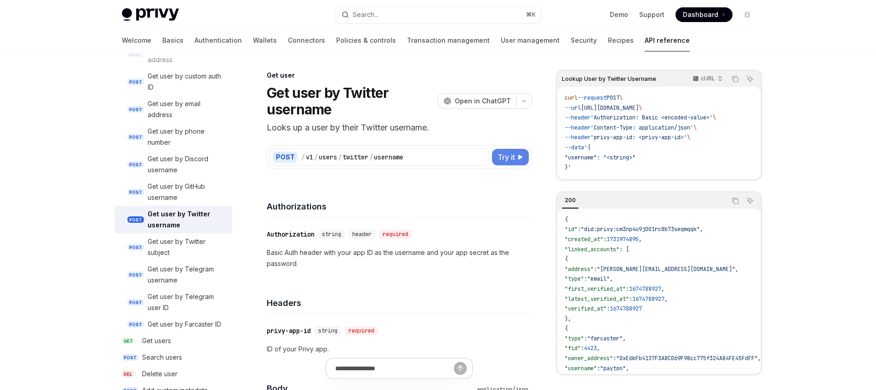
click at [504, 155] on span "Try it" at bounding box center [505, 157] width 17 height 11
type textarea "*"
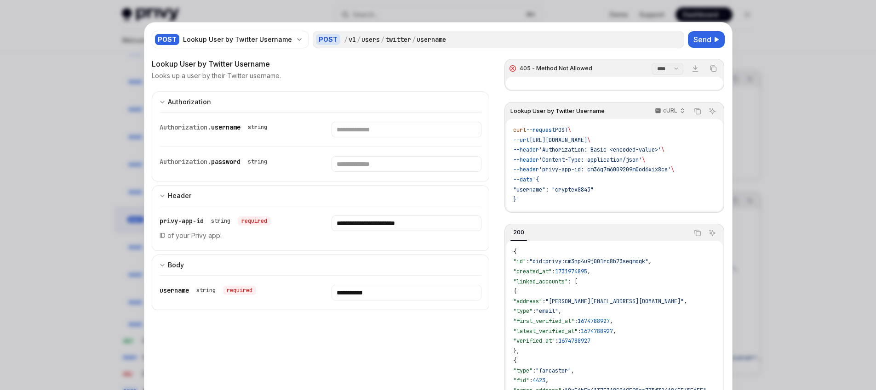
click at [607, 193] on code "curl --request POST \ --url https://api.privy.io/v1/users/twitter/username \ --…" at bounding box center [614, 166] width 202 height 80
click at [696, 111] on icon "Copy the contents from the code block" at bounding box center [697, 111] width 7 height 7
click at [286, 240] on p "ID of your Privy app." at bounding box center [235, 235] width 150 height 11
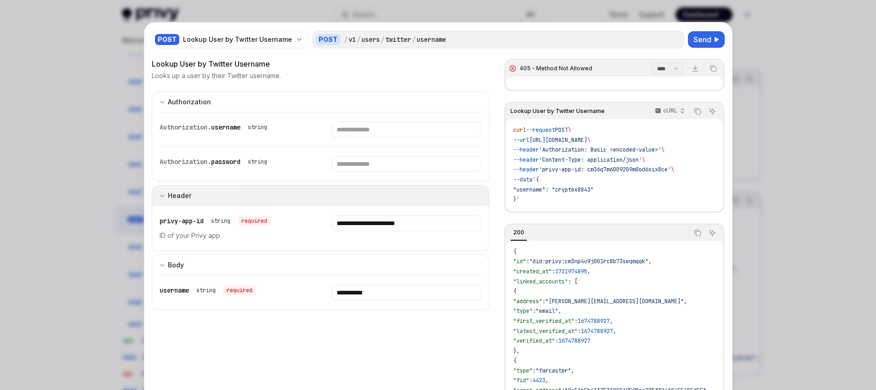
click at [342, 196] on button "Header" at bounding box center [321, 195] width 338 height 21
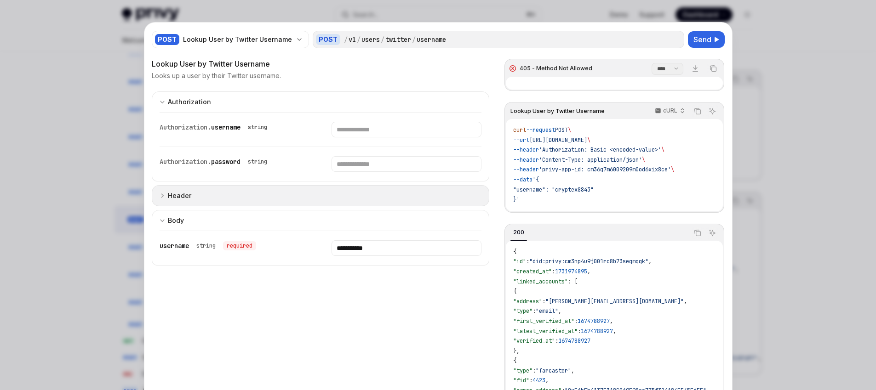
click at [342, 196] on button "Header" at bounding box center [321, 195] width 338 height 21
